Goal: Information Seeking & Learning: Learn about a topic

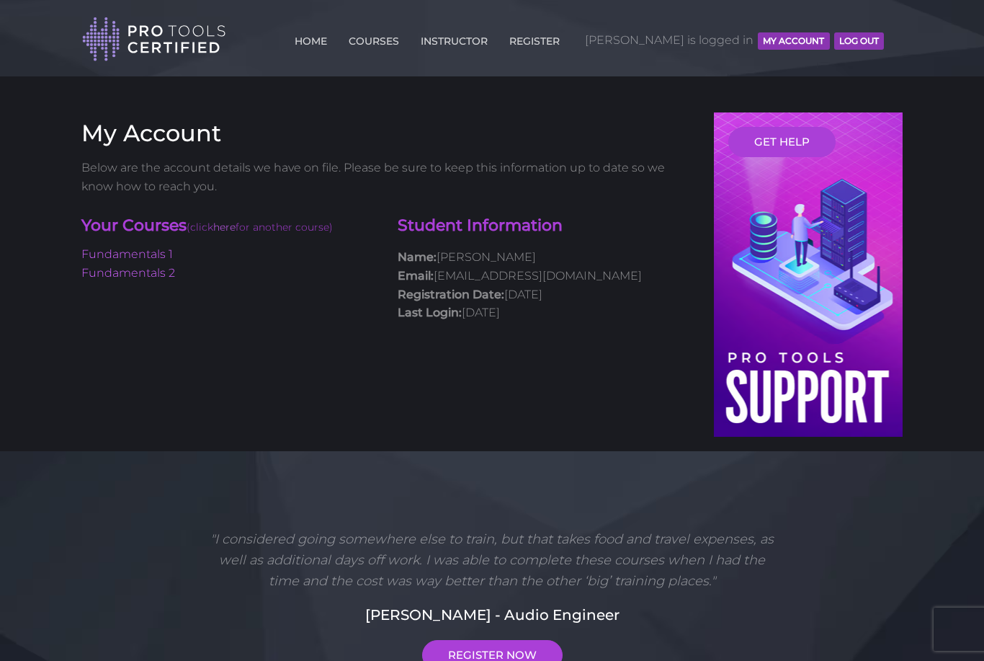
click at [104, 287] on div "Your Courses (click here for another course) Fundamentals 1 Fundamentals 2 Stud…" at bounding box center [387, 271] width 633 height 126
click at [107, 277] on link "Fundamentals 2" at bounding box center [128, 273] width 94 height 14
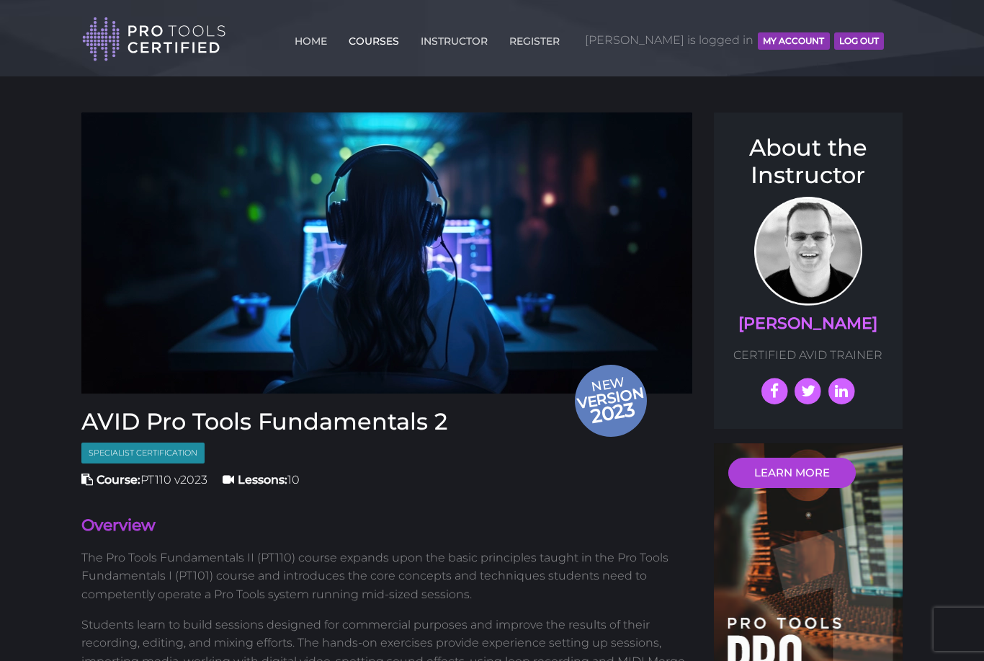
click at [403, 49] on link "COURSES" at bounding box center [374, 38] width 58 height 23
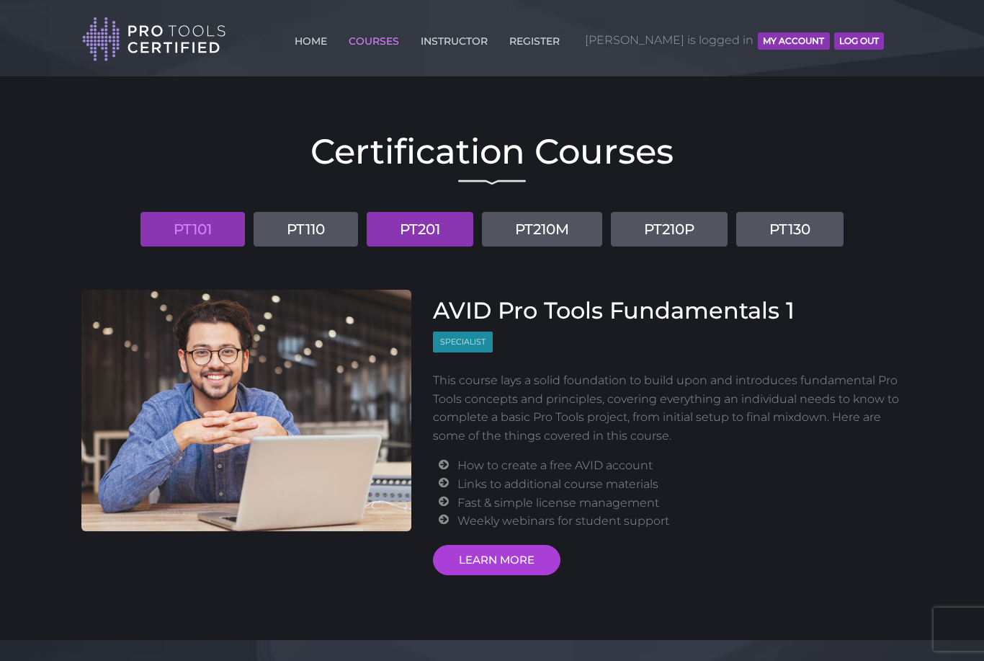
click at [440, 241] on link "PT201" at bounding box center [420, 229] width 107 height 35
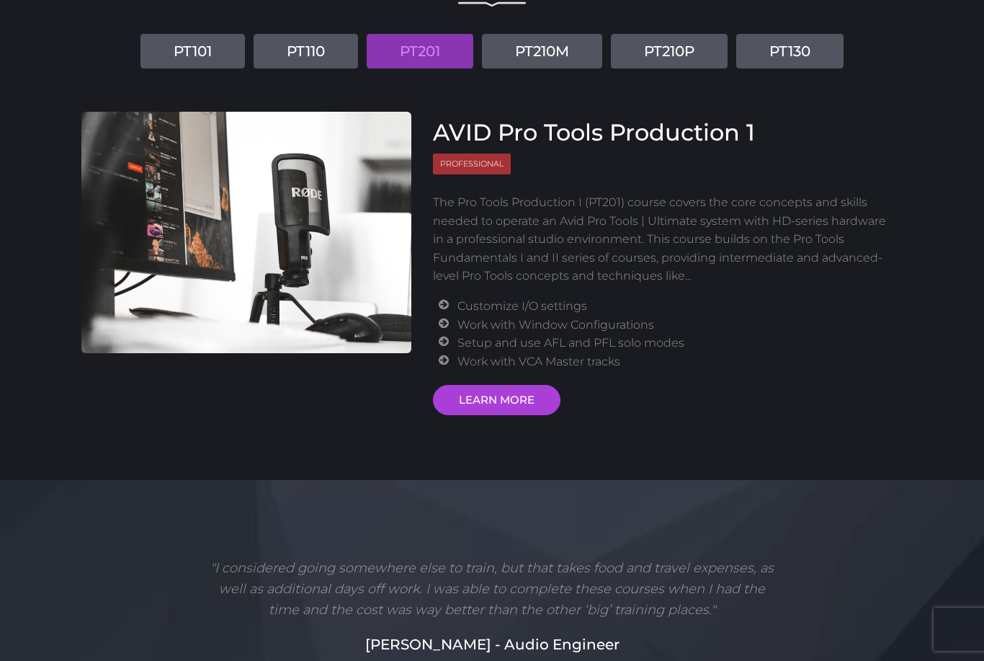
scroll to position [177, 0]
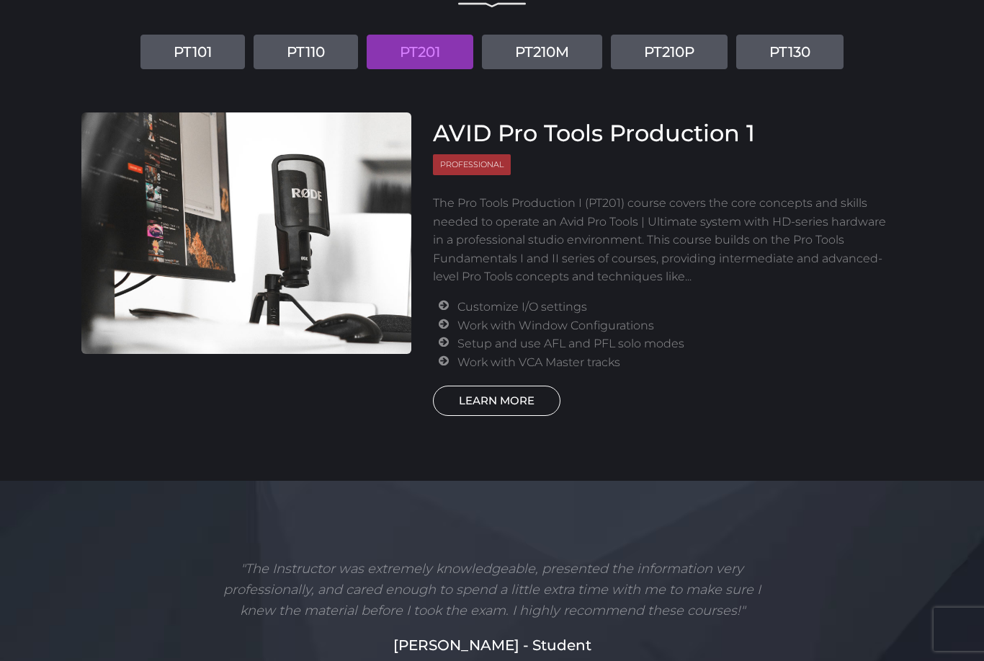
click at [486, 396] on link "LEARN MORE" at bounding box center [497, 400] width 128 height 30
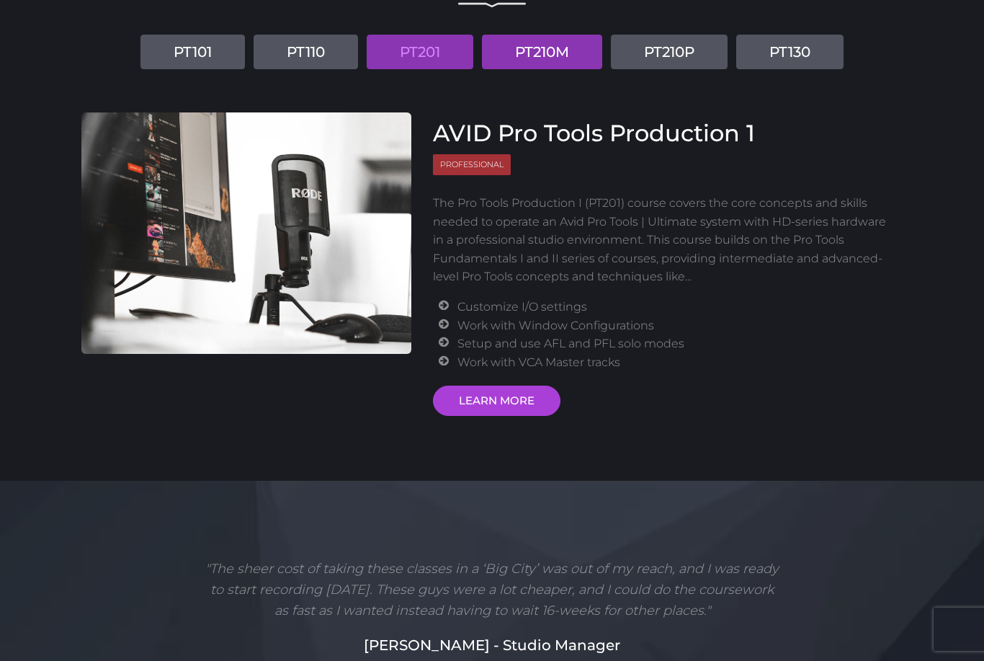
click at [557, 50] on link "PT210M" at bounding box center [542, 52] width 120 height 35
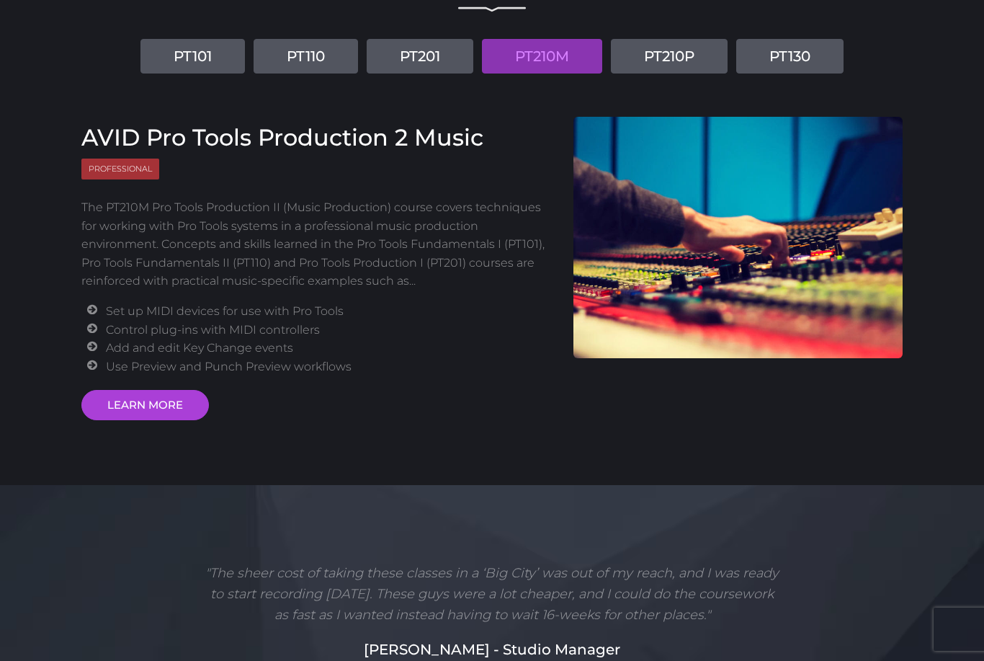
scroll to position [172, 0]
click at [125, 396] on link "LEARN MORE" at bounding box center [145, 406] width 128 height 30
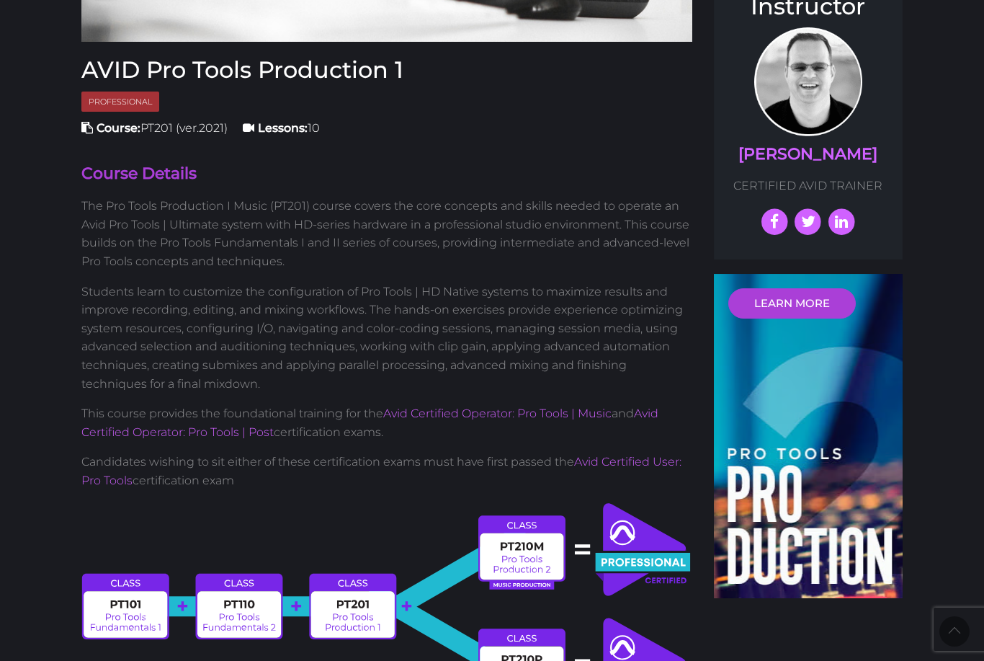
scroll to position [316, 0]
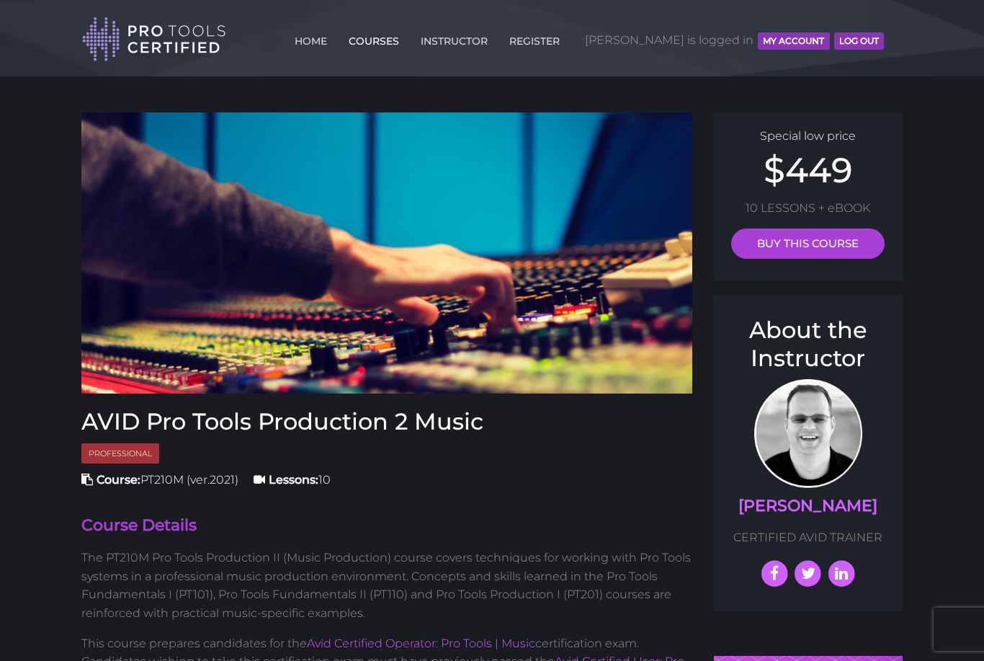
click at [403, 33] on link "COURSES" at bounding box center [374, 38] width 58 height 23
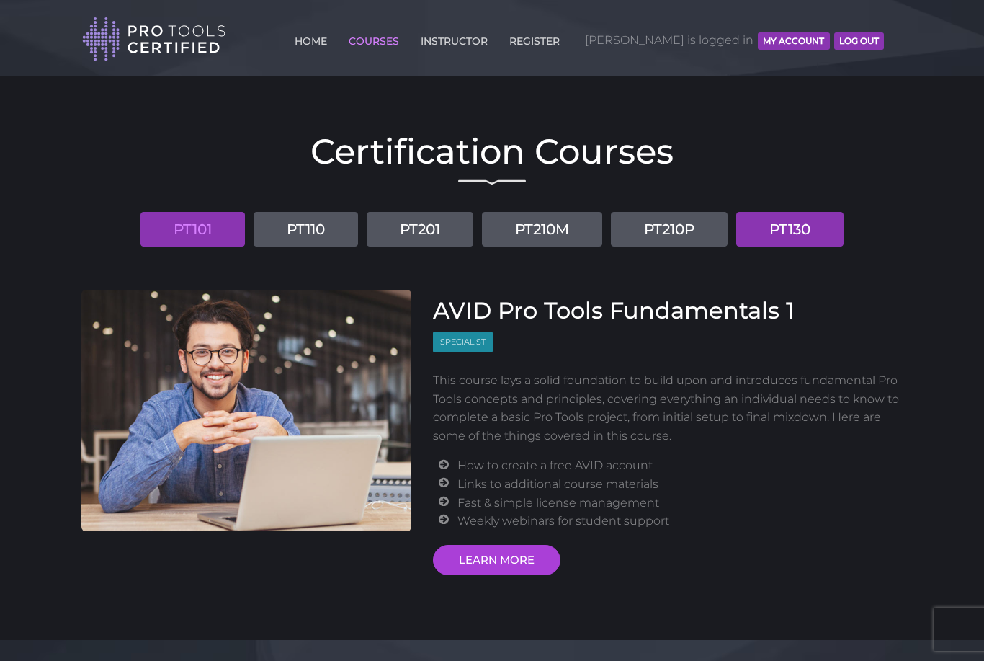
click at [813, 221] on link "PT130" at bounding box center [789, 229] width 107 height 35
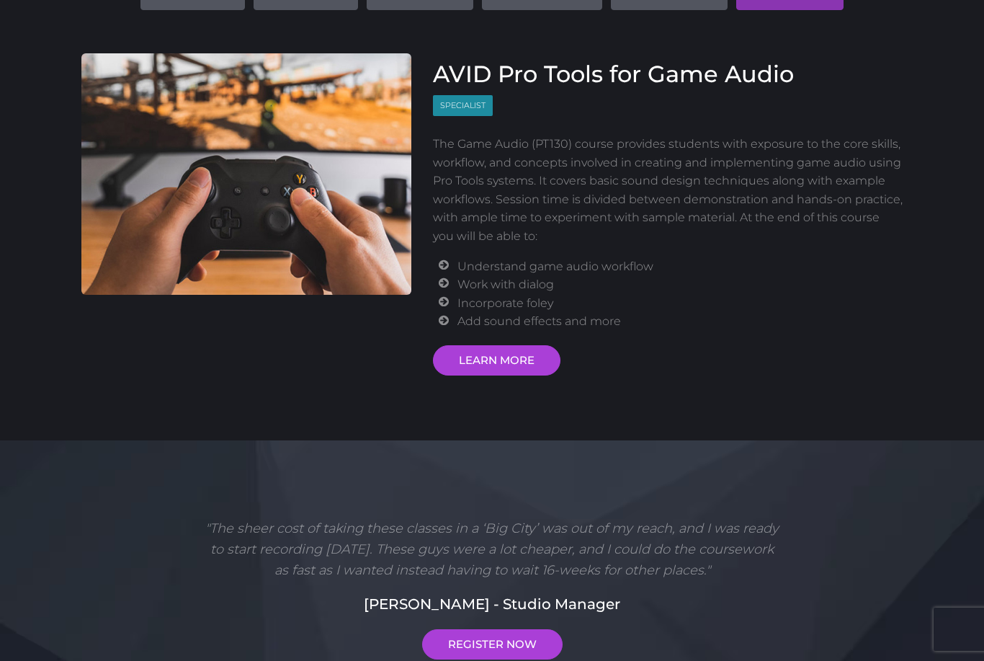
scroll to position [236, 0]
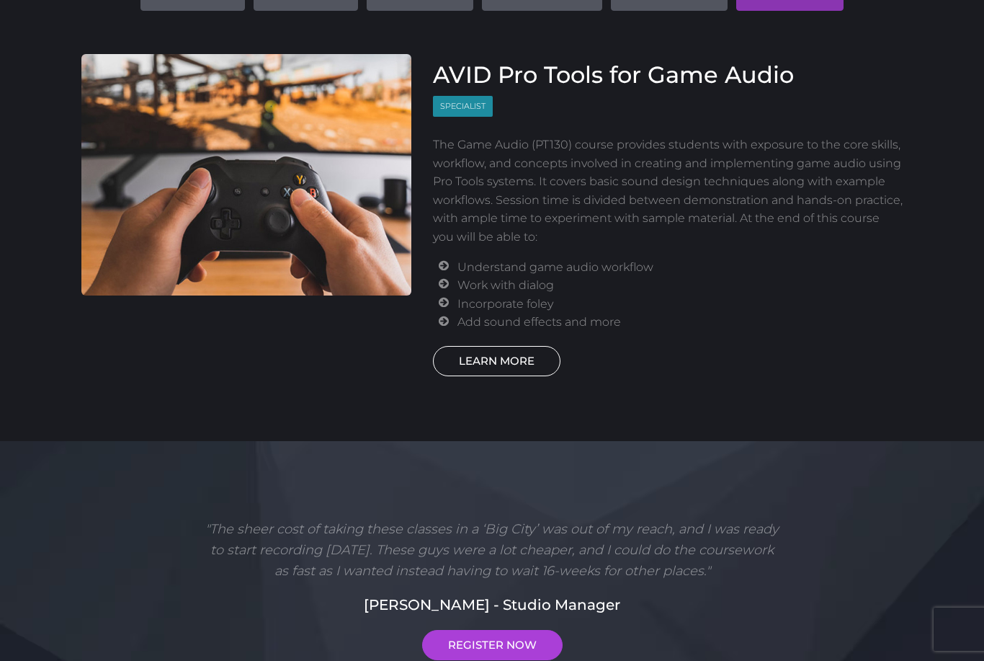
click at [530, 347] on link "LEARN MORE" at bounding box center [497, 361] width 128 height 30
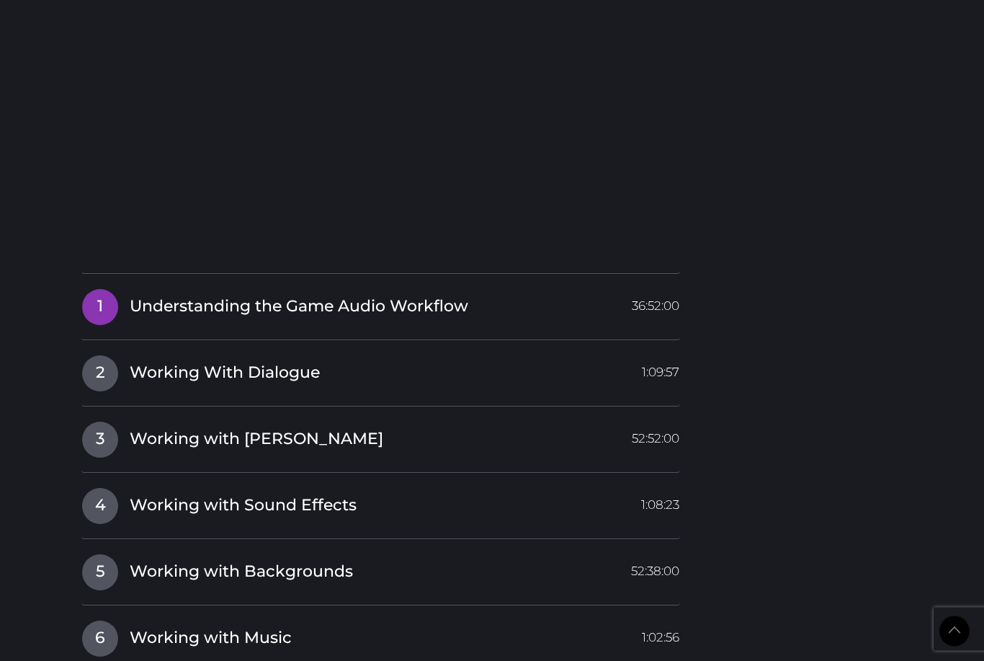
click at [612, 307] on link "1 Understanding the Game Audio Workflow 36:52:00" at bounding box center [380, 304] width 599 height 30
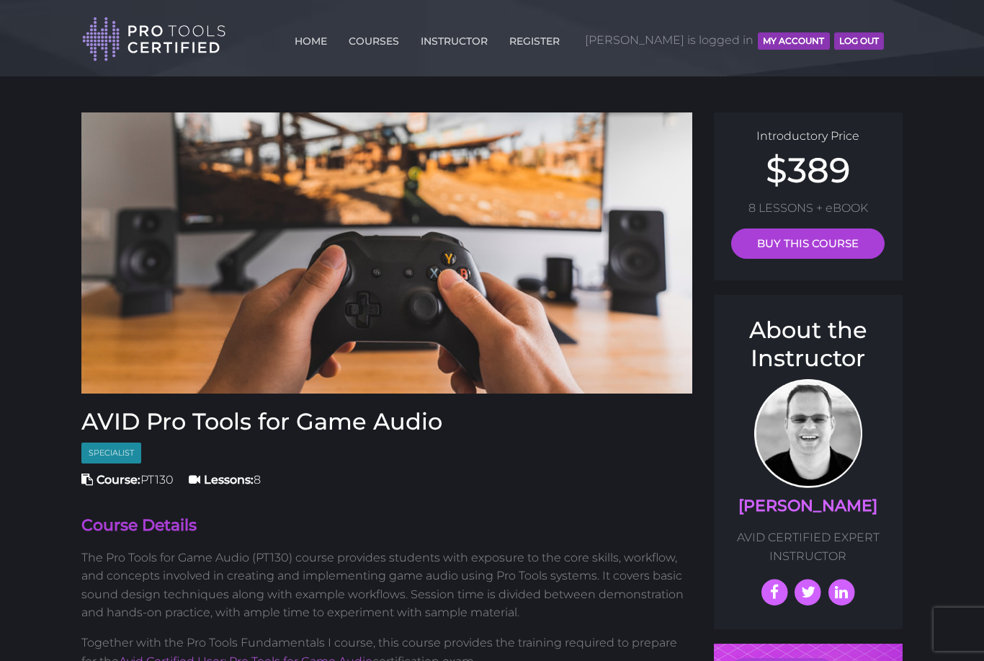
click at [791, 45] on button "MY ACCOUNT" at bounding box center [793, 40] width 71 height 17
